Goal: Task Accomplishment & Management: Manage account settings

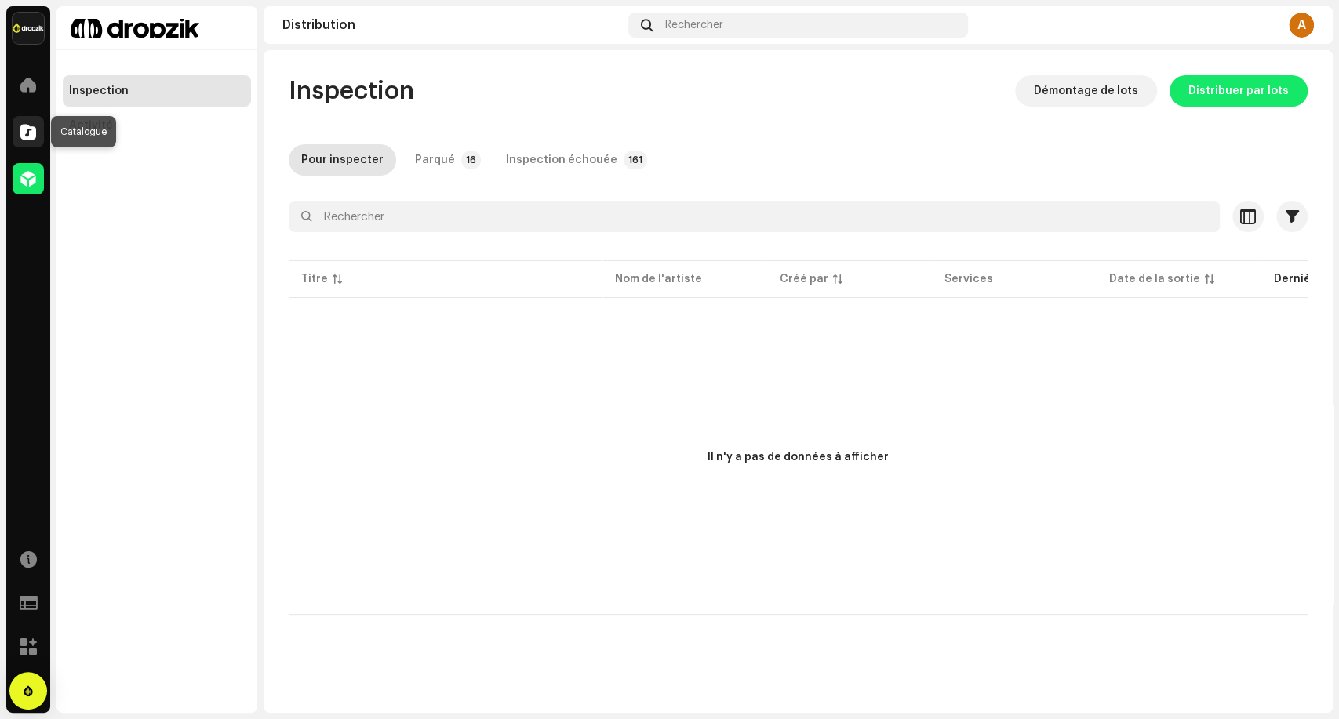
click at [28, 133] on span at bounding box center [28, 131] width 16 height 13
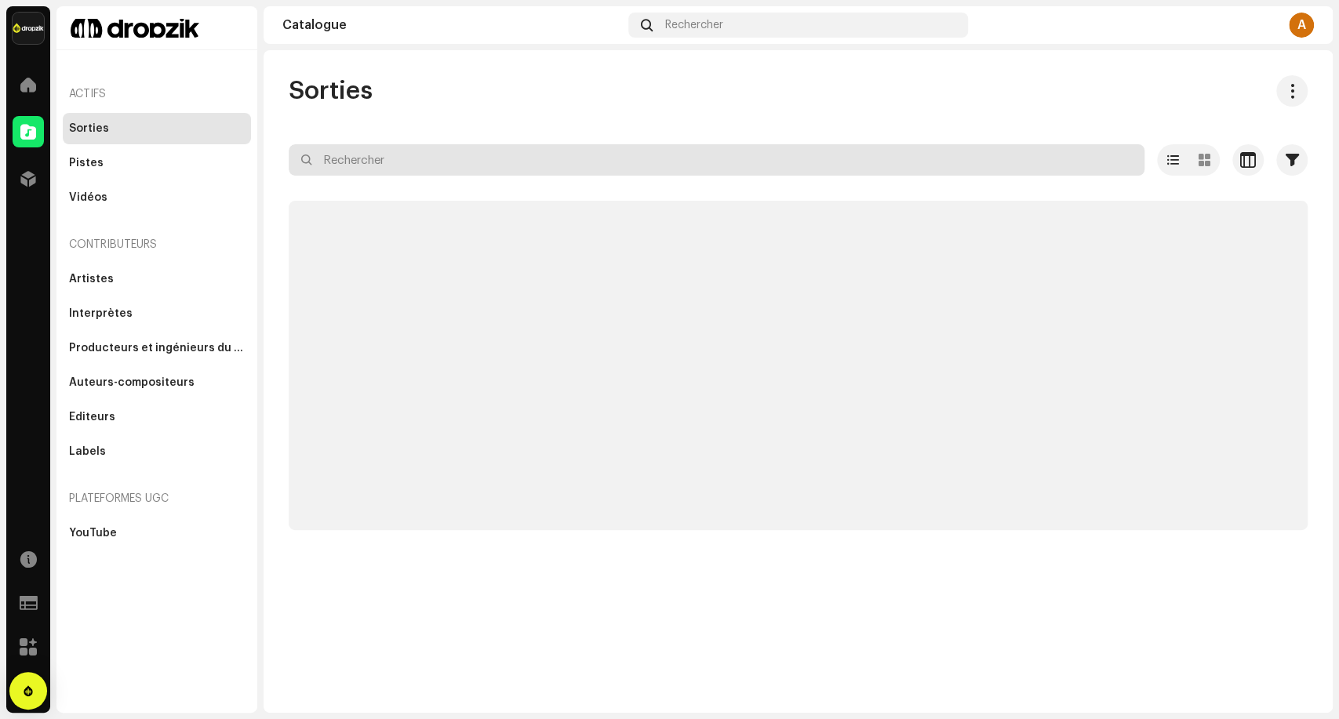
click at [407, 161] on input "text" at bounding box center [716, 159] width 855 height 31
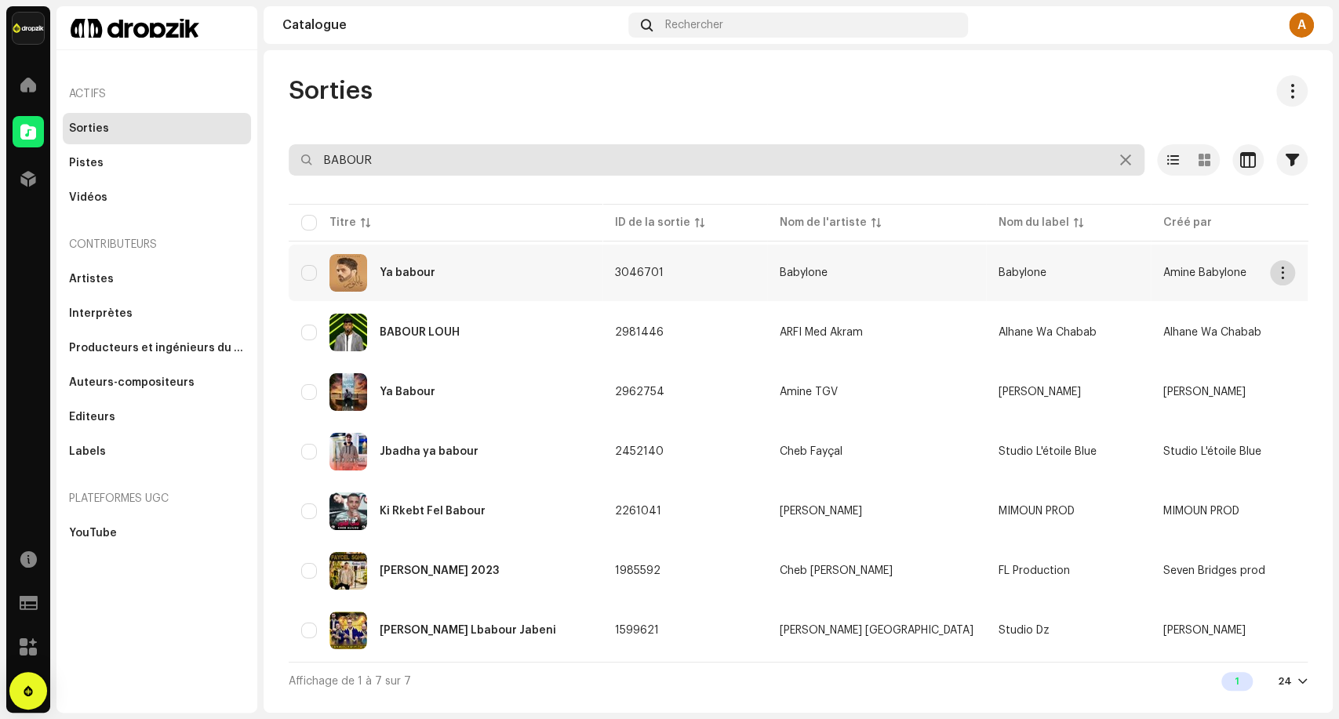
type input "BABOUR"
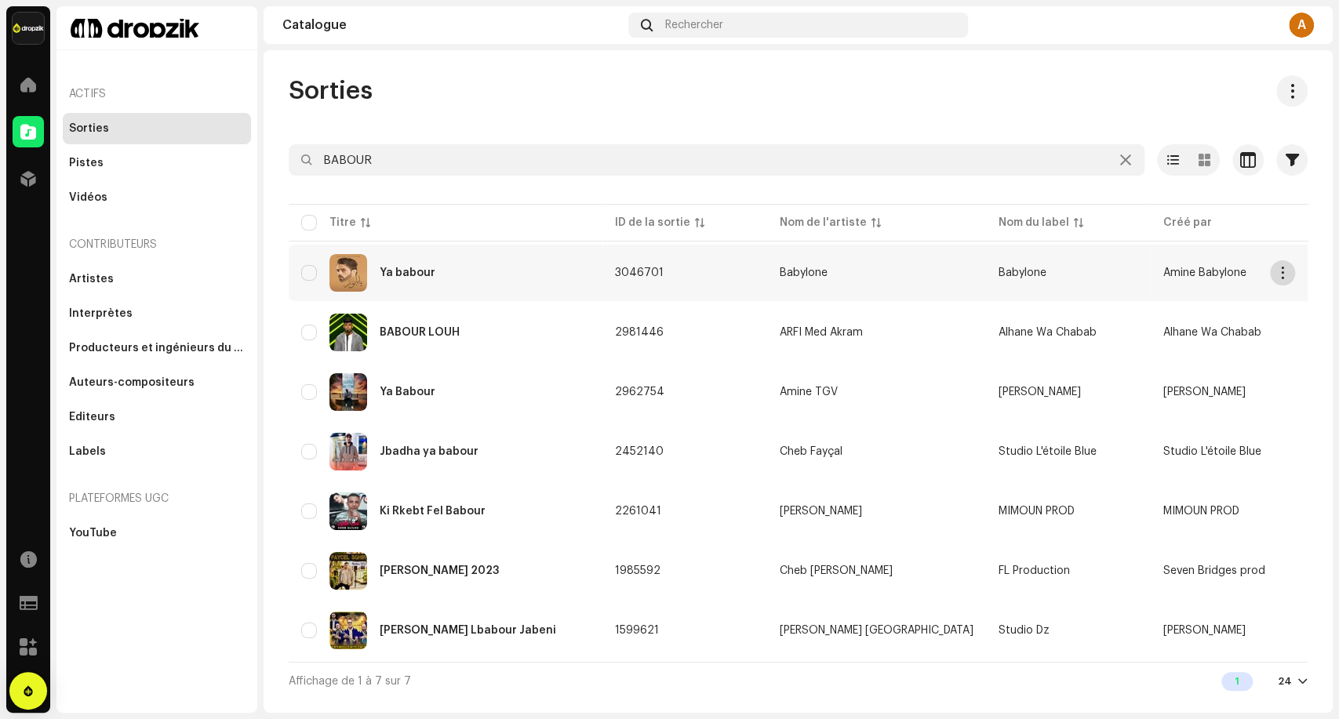
click at [1287, 271] on span "button" at bounding box center [1283, 273] width 12 height 13
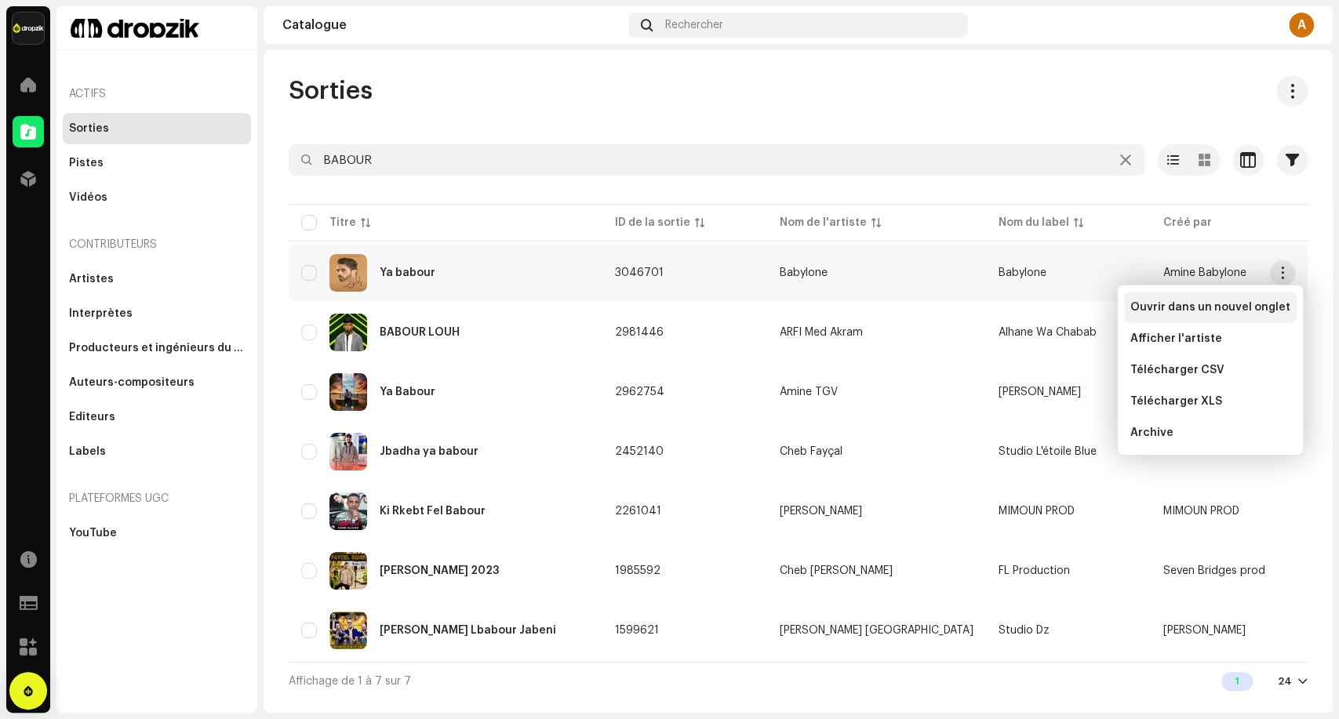
click at [1235, 310] on span "Ouvrir dans un nouvel onglet" at bounding box center [1210, 307] width 160 height 13
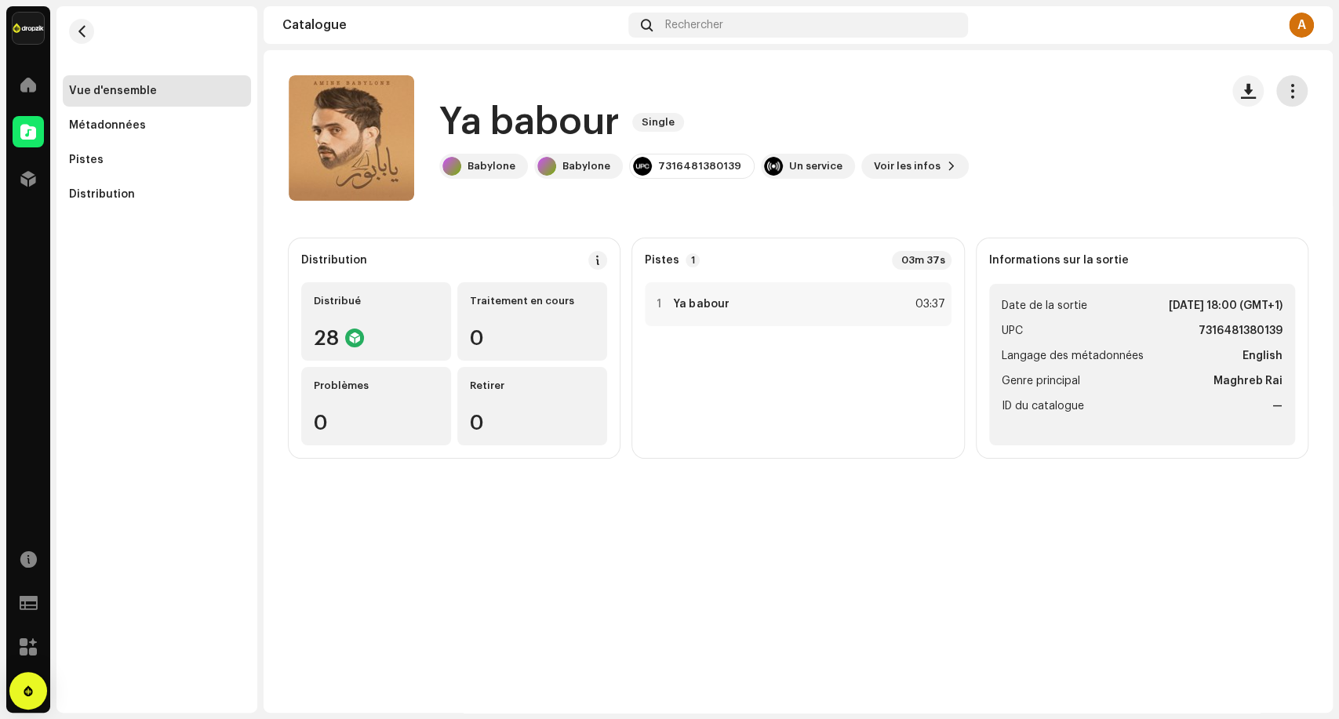
click at [1298, 92] on span "button" at bounding box center [1291, 91] width 15 height 13
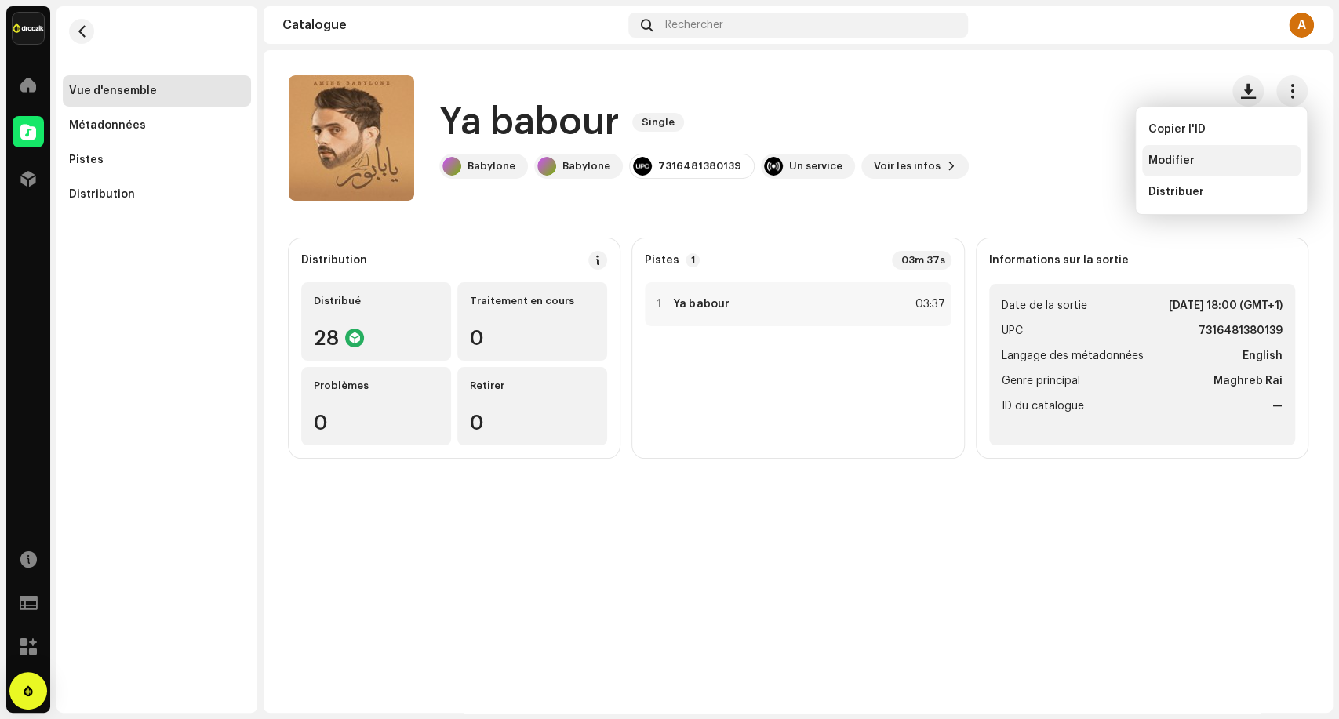
click at [1219, 161] on div "Modifier" at bounding box center [1221, 160] width 146 height 13
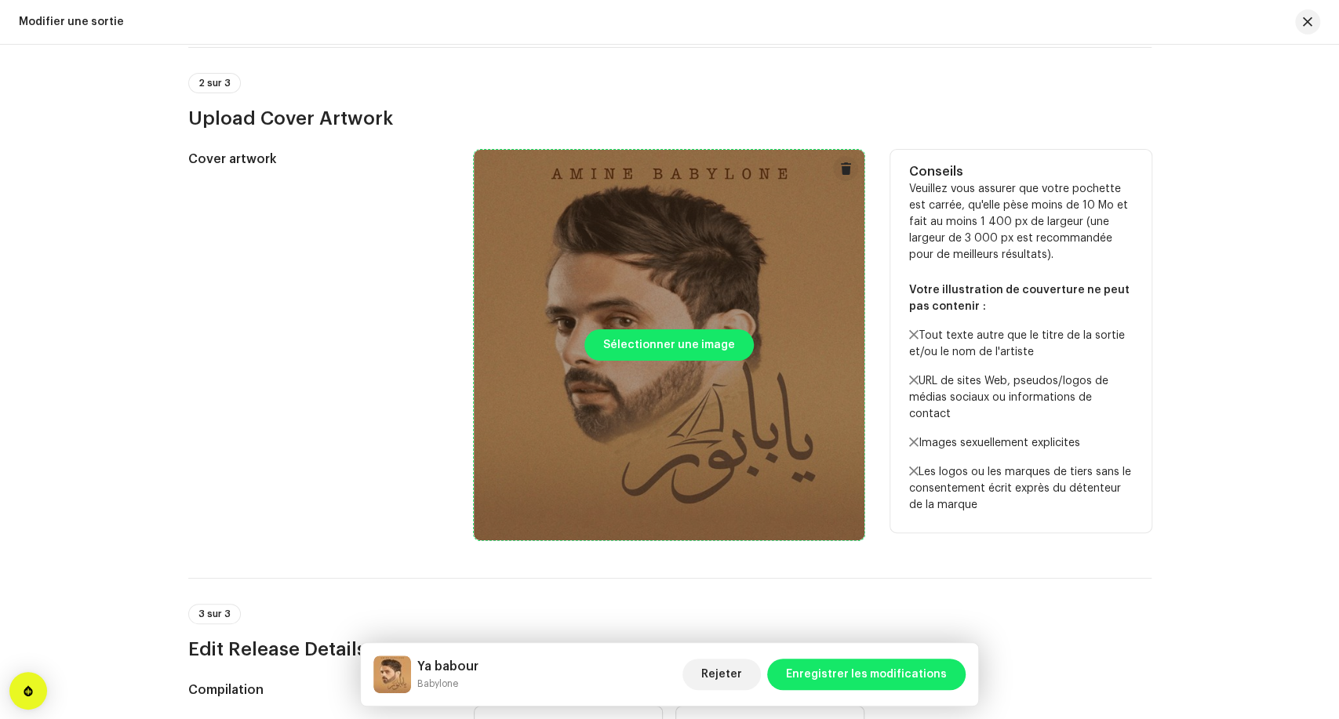
scroll to position [348, 0]
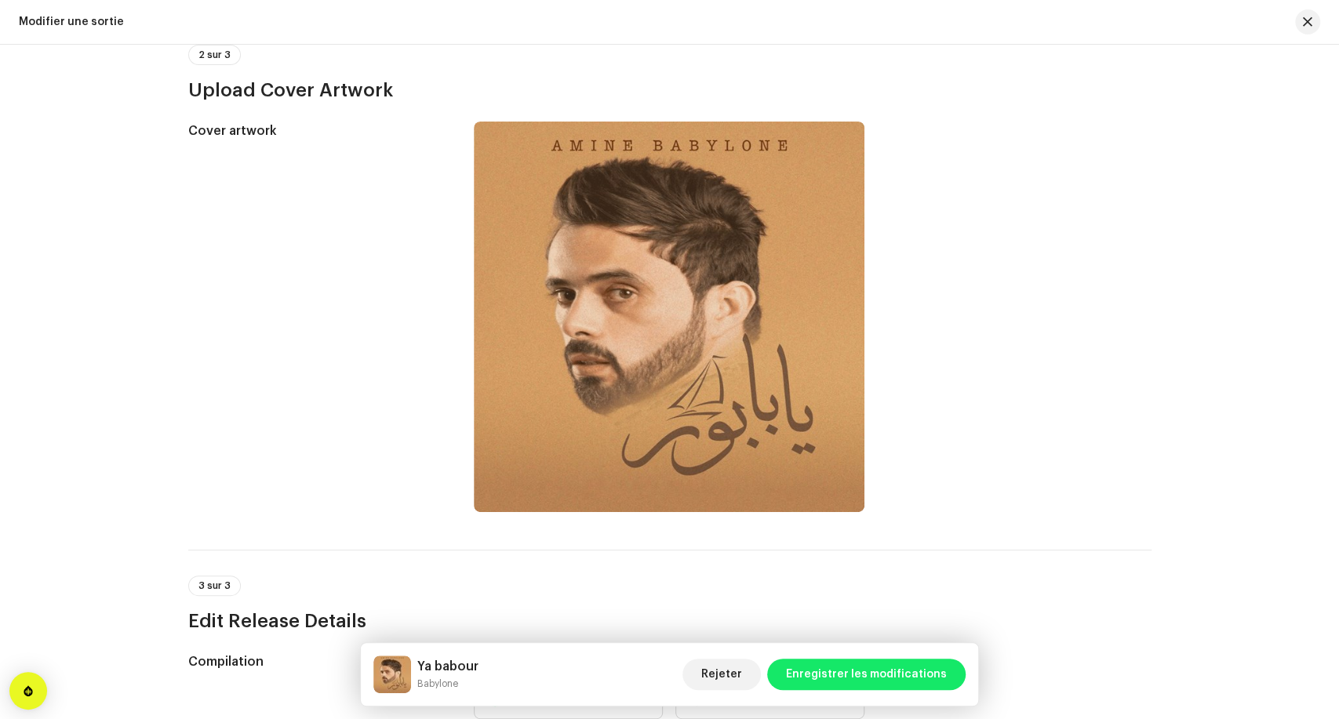
click at [64, 24] on div "Modifier une sortie" at bounding box center [71, 22] width 105 height 13
click at [1307, 24] on span "button" at bounding box center [1306, 22] width 9 height 13
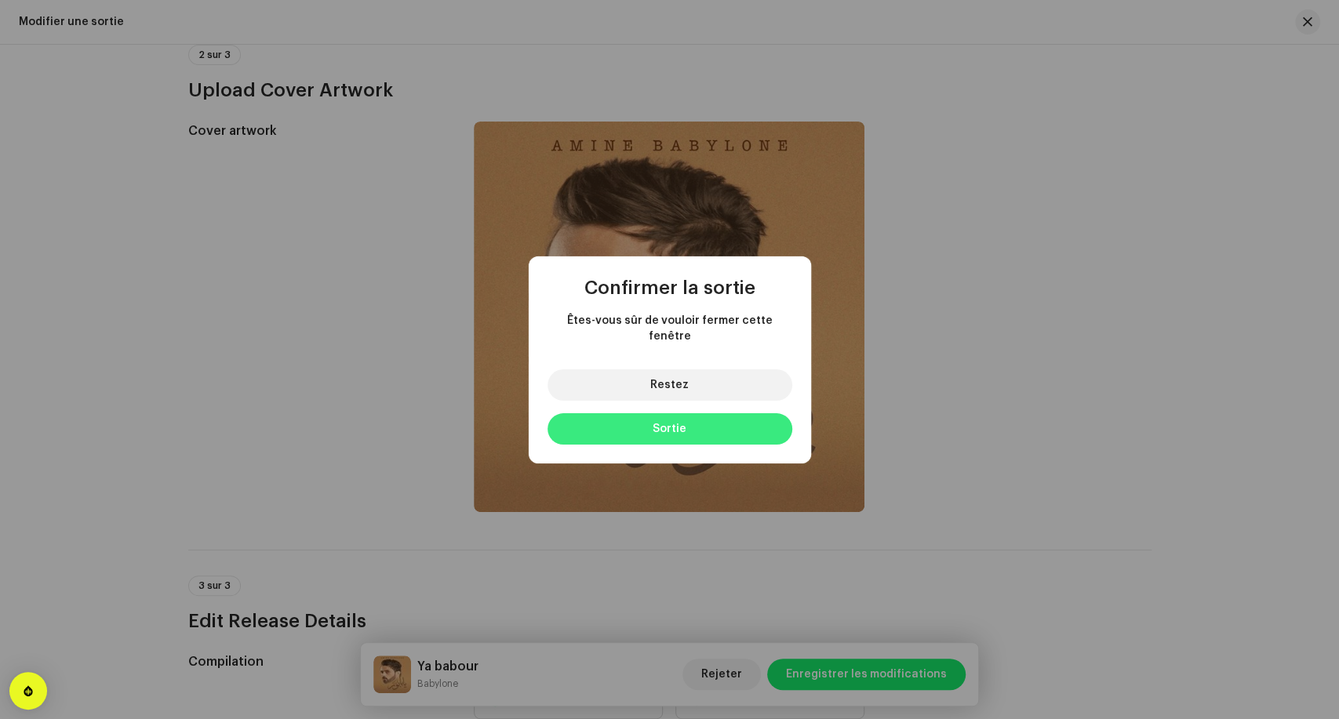
click at [707, 423] on button "Sortie" at bounding box center [669, 428] width 245 height 31
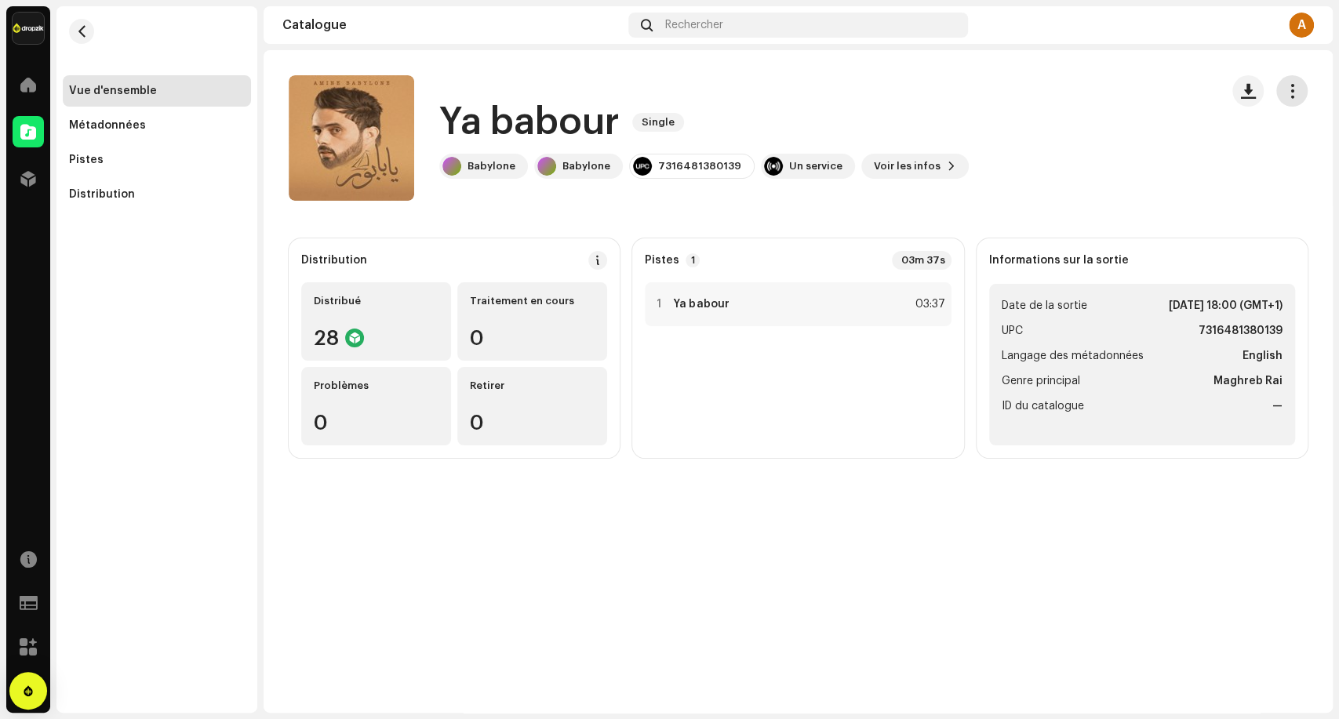
click at [1282, 94] on button "button" at bounding box center [1291, 90] width 31 height 31
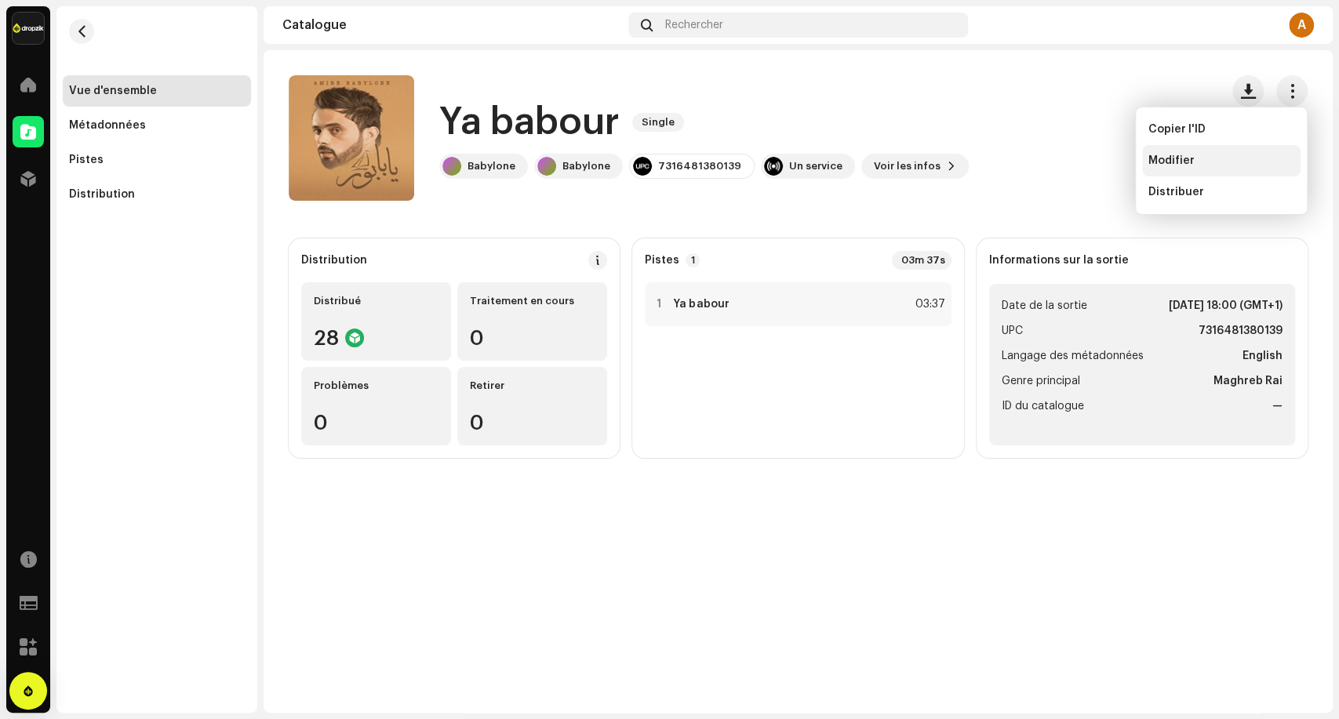
click at [1182, 157] on span "Modifier" at bounding box center [1171, 160] width 46 height 13
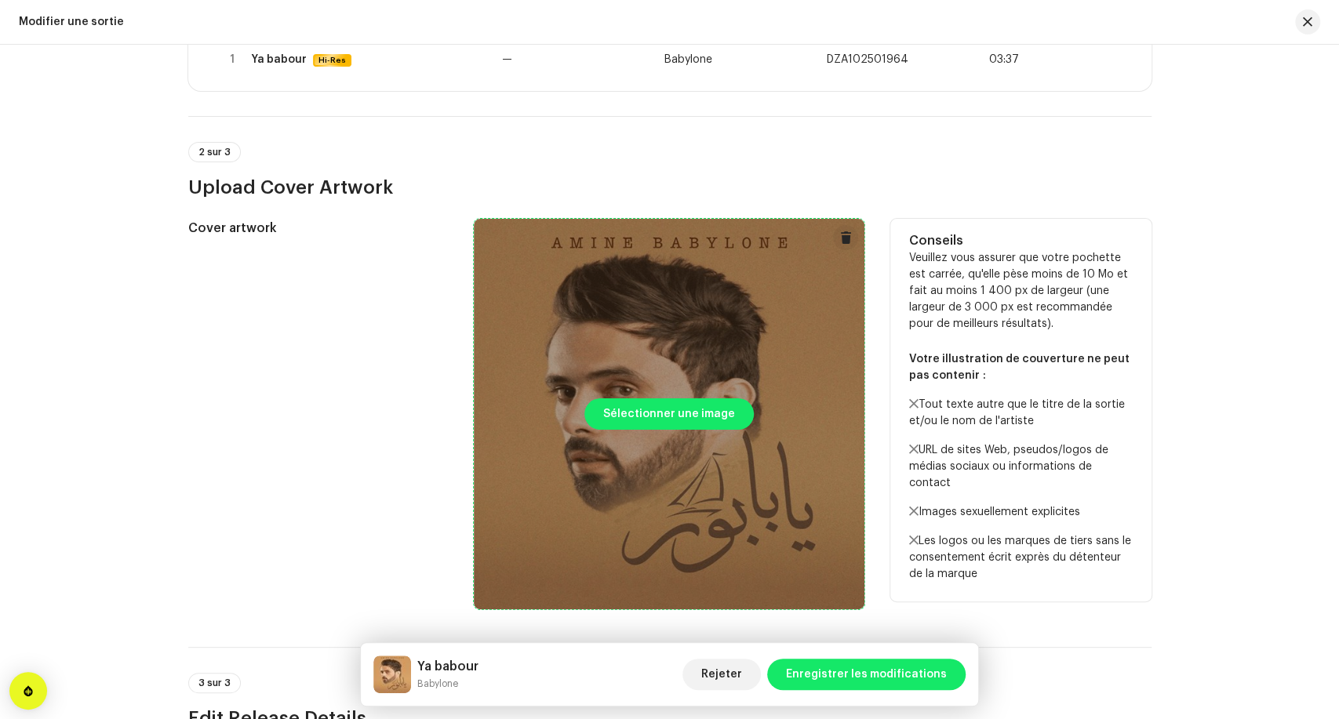
scroll to position [261, 0]
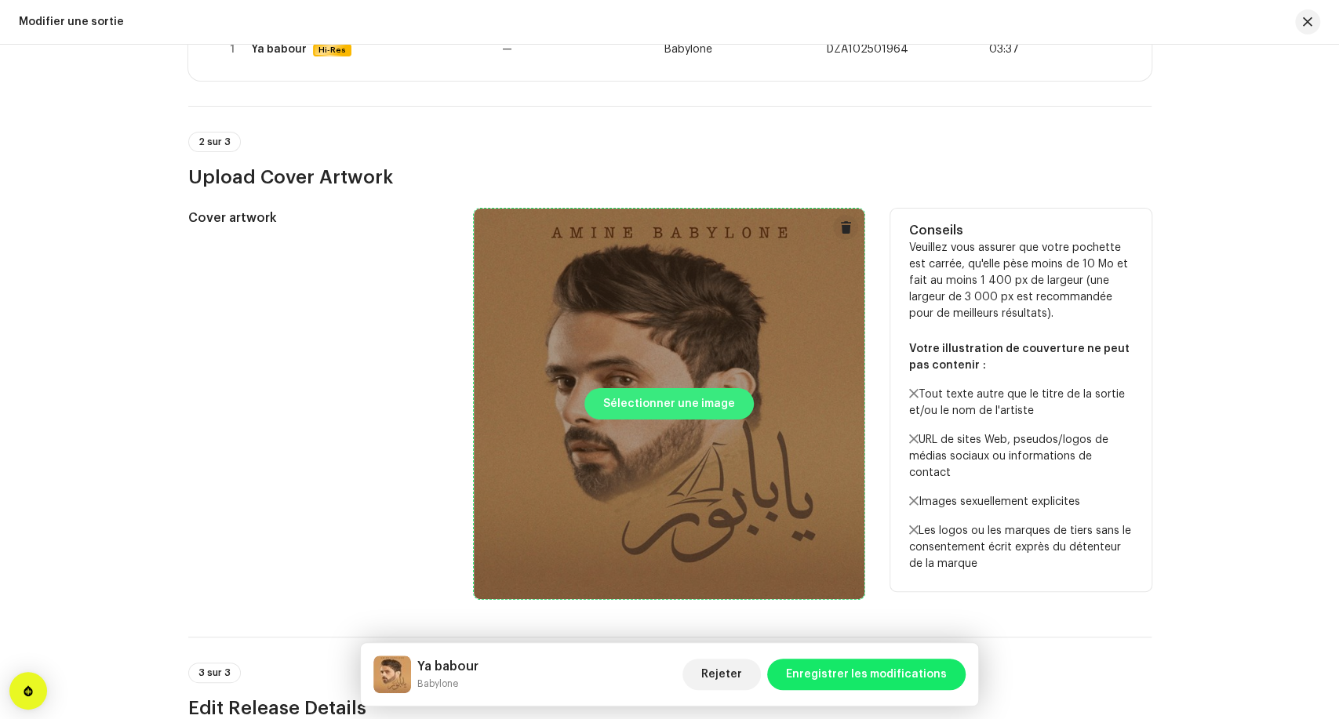
click at [676, 409] on span "Sélectionner une image" at bounding box center [669, 403] width 132 height 31
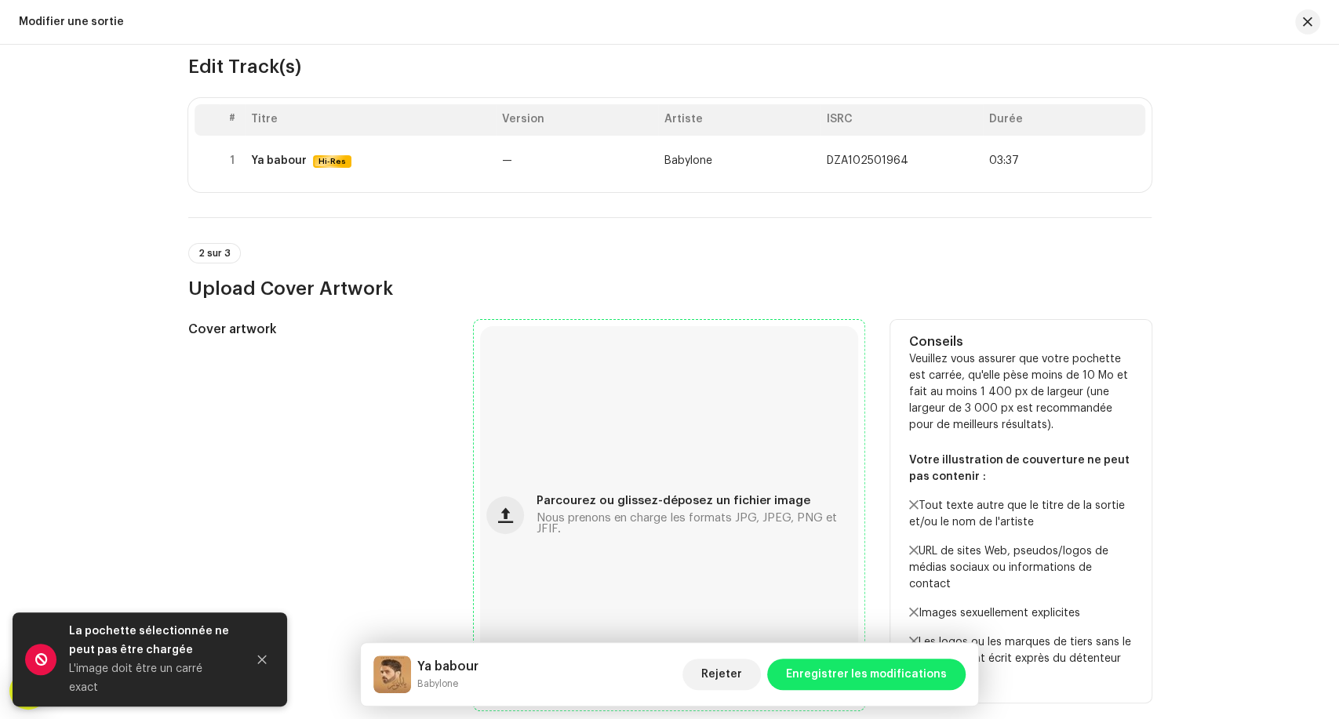
scroll to position [0, 0]
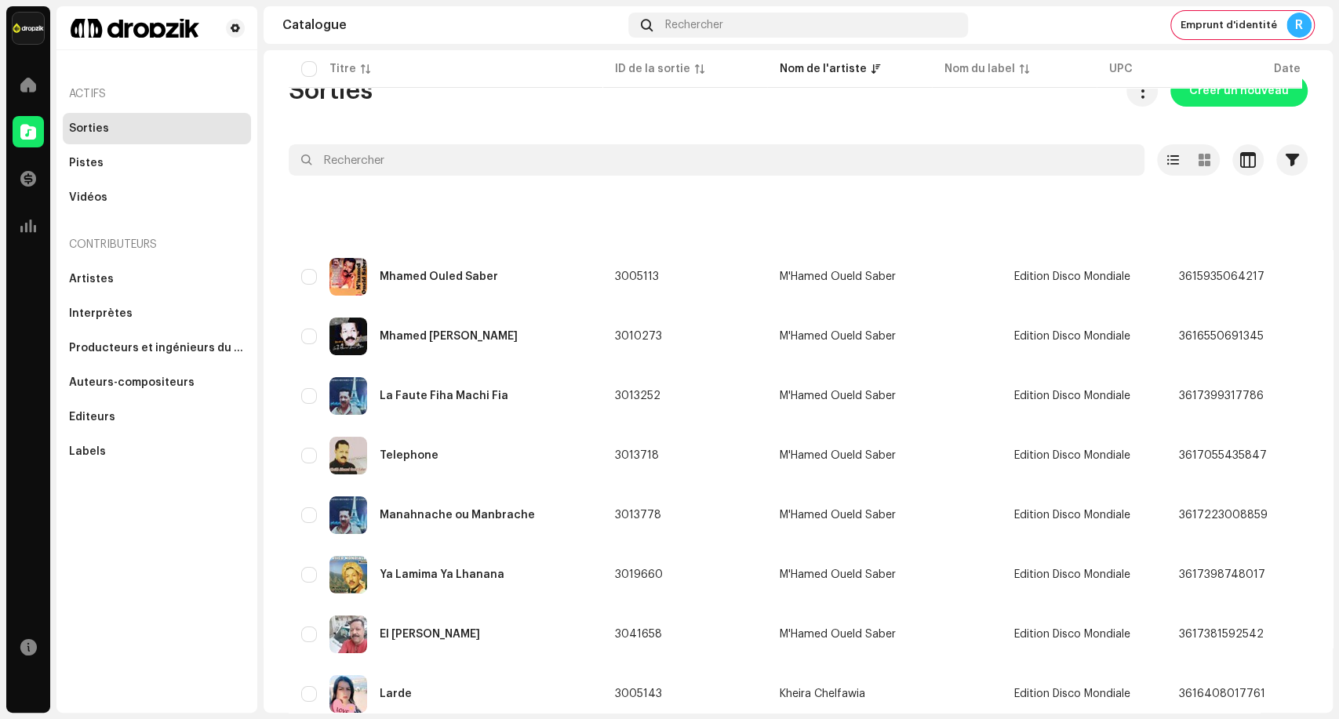
scroll to position [3398, 0]
